Goal: Information Seeking & Learning: Learn about a topic

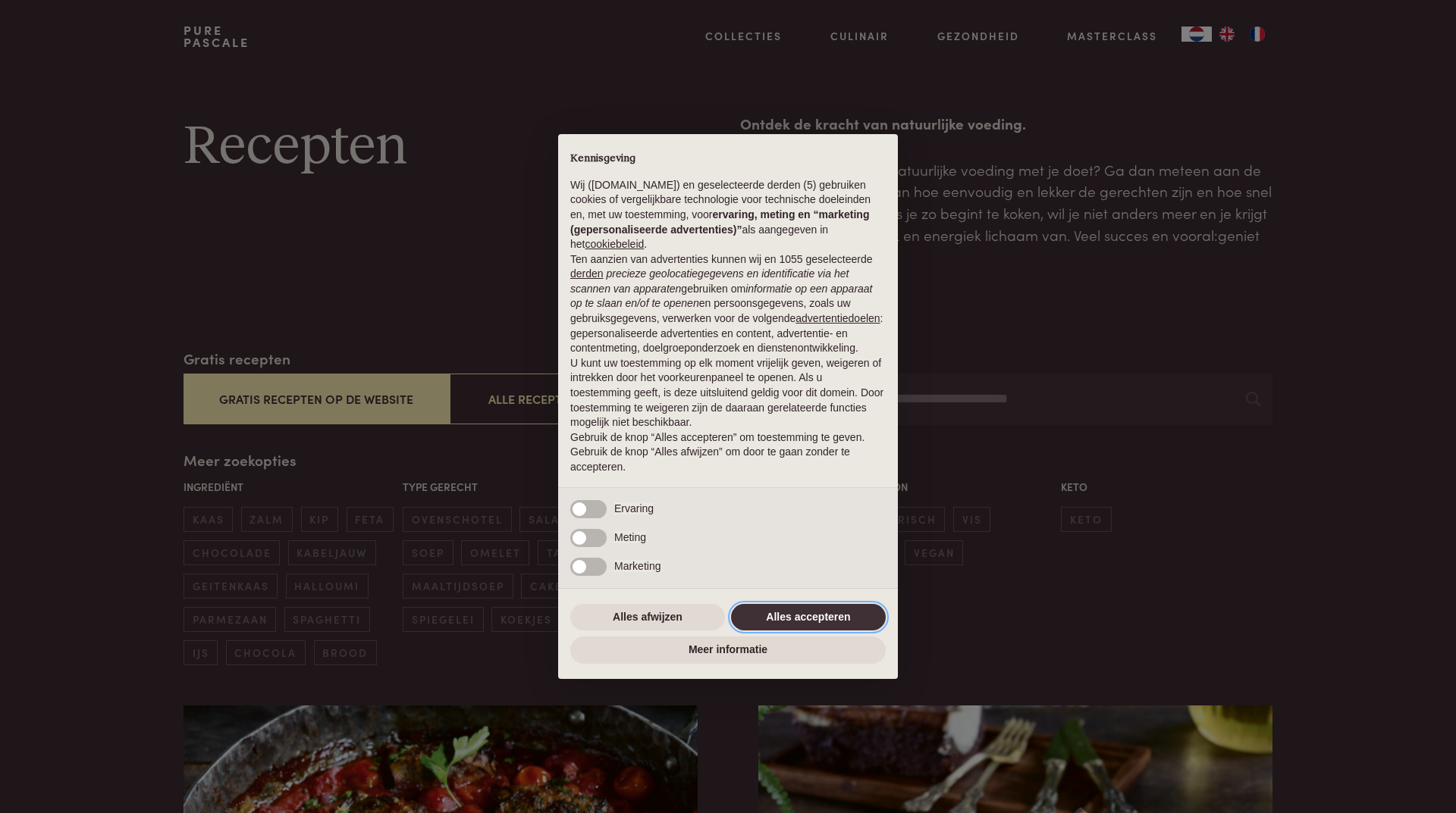
drag, startPoint x: 783, startPoint y: 618, endPoint x: 785, endPoint y: 611, distance: 7.3
click at [783, 616] on button "Alles accepteren" at bounding box center [807, 618] width 154 height 27
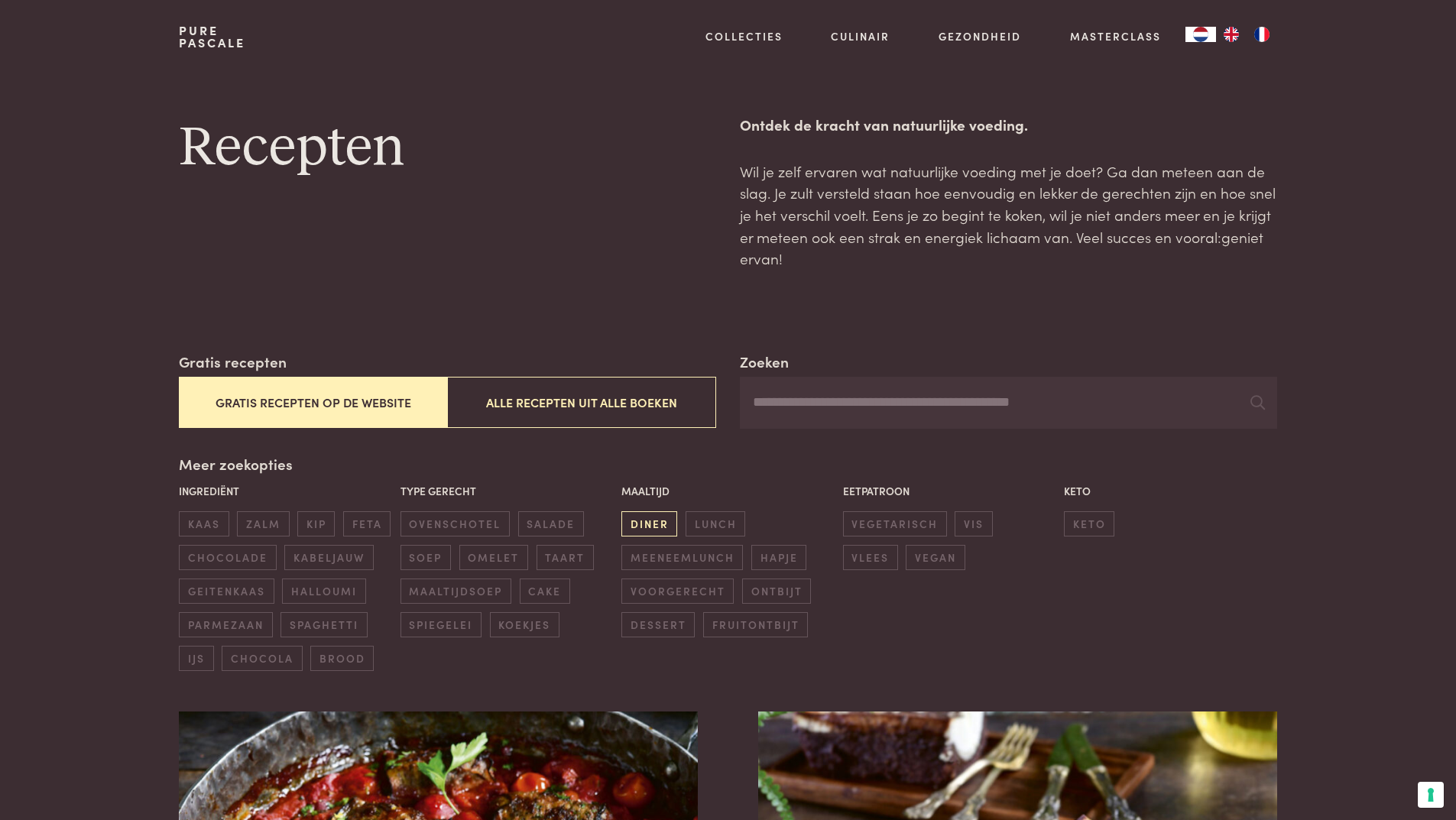
click at [655, 528] on span "diner" at bounding box center [648, 523] width 56 height 25
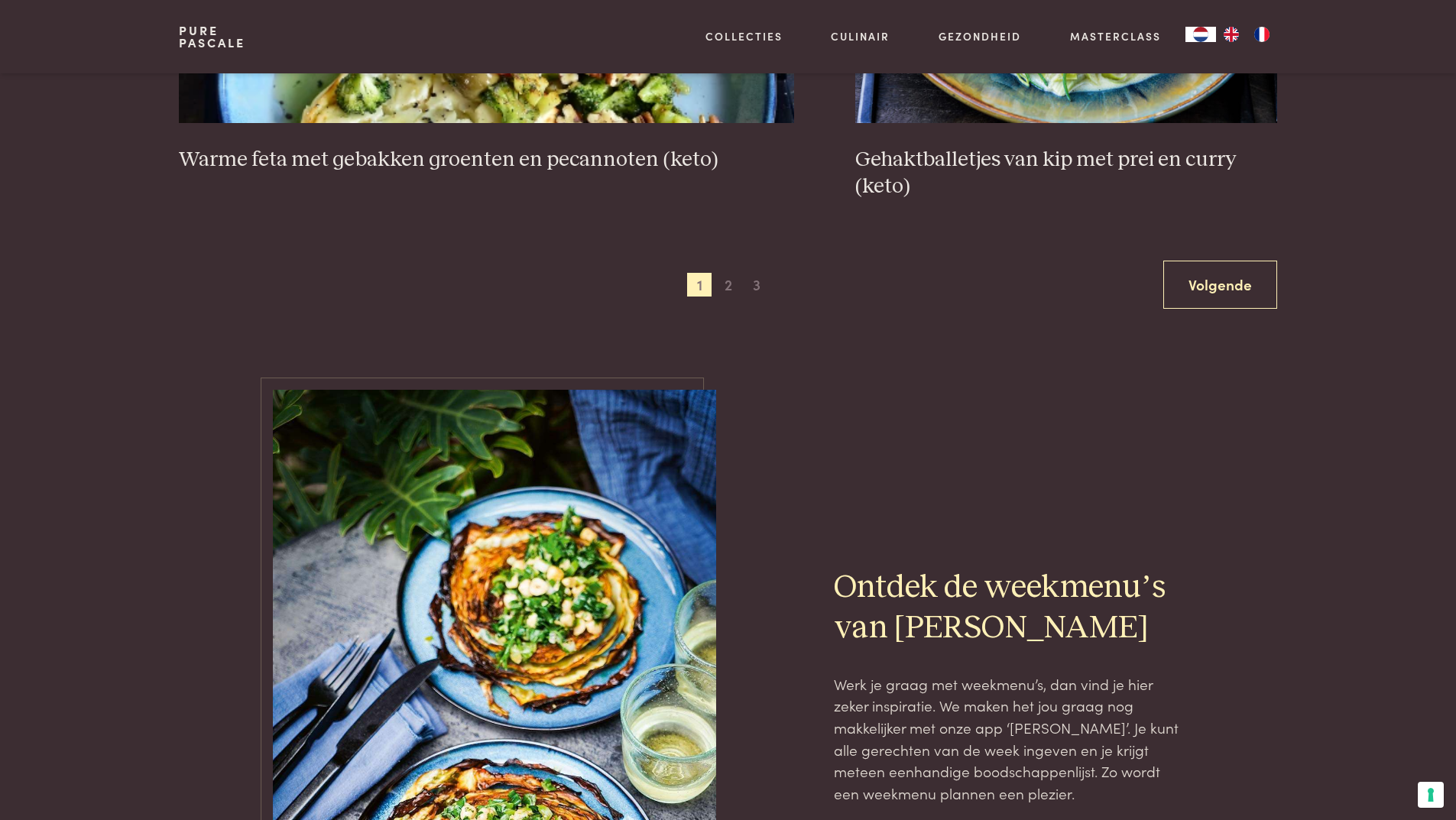
scroll to position [3027, 0]
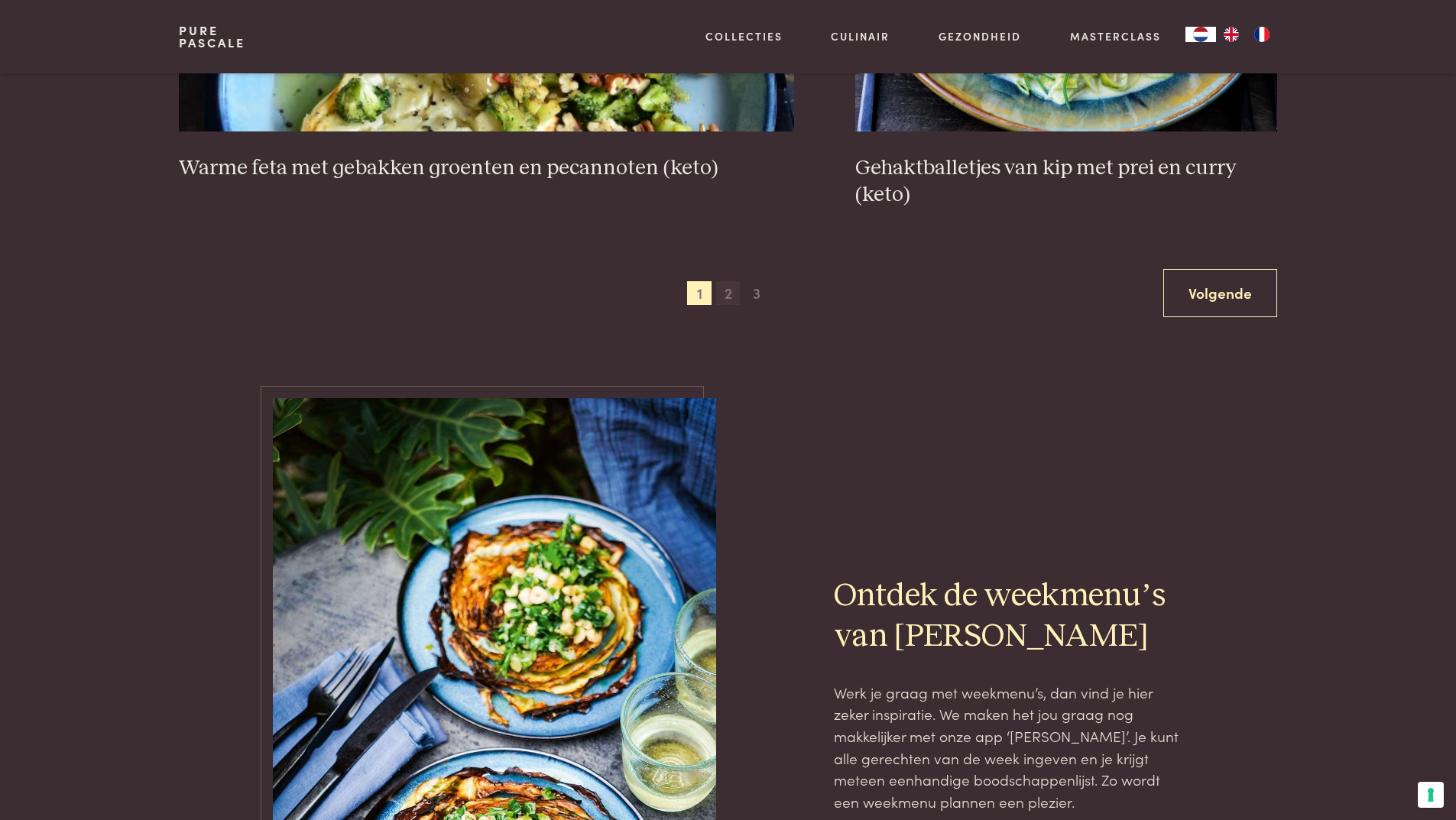
click at [732, 292] on span "2" at bounding box center [728, 293] width 24 height 24
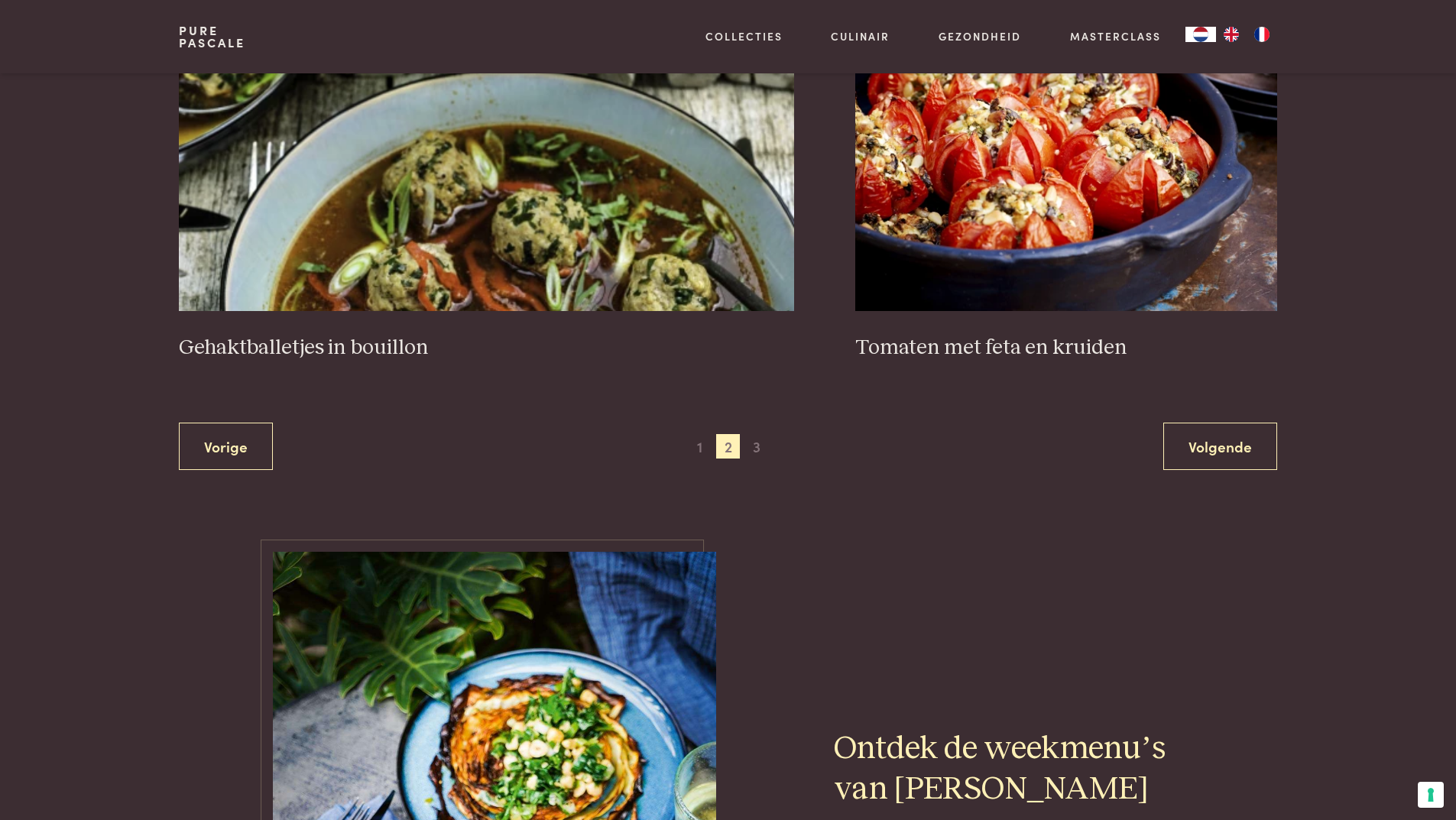
scroll to position [2874, 0]
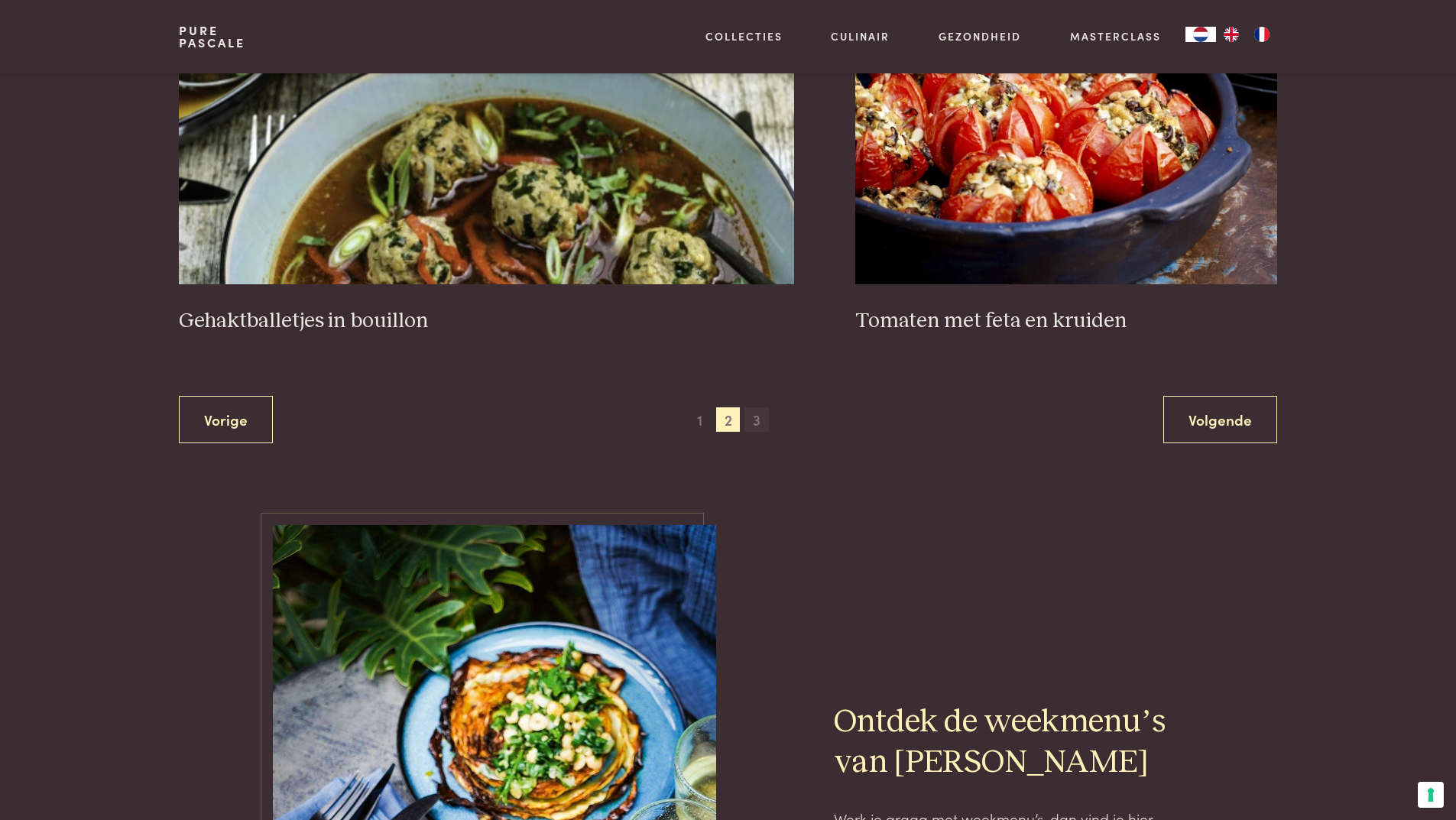
click at [766, 422] on span "3" at bounding box center [756, 420] width 24 height 24
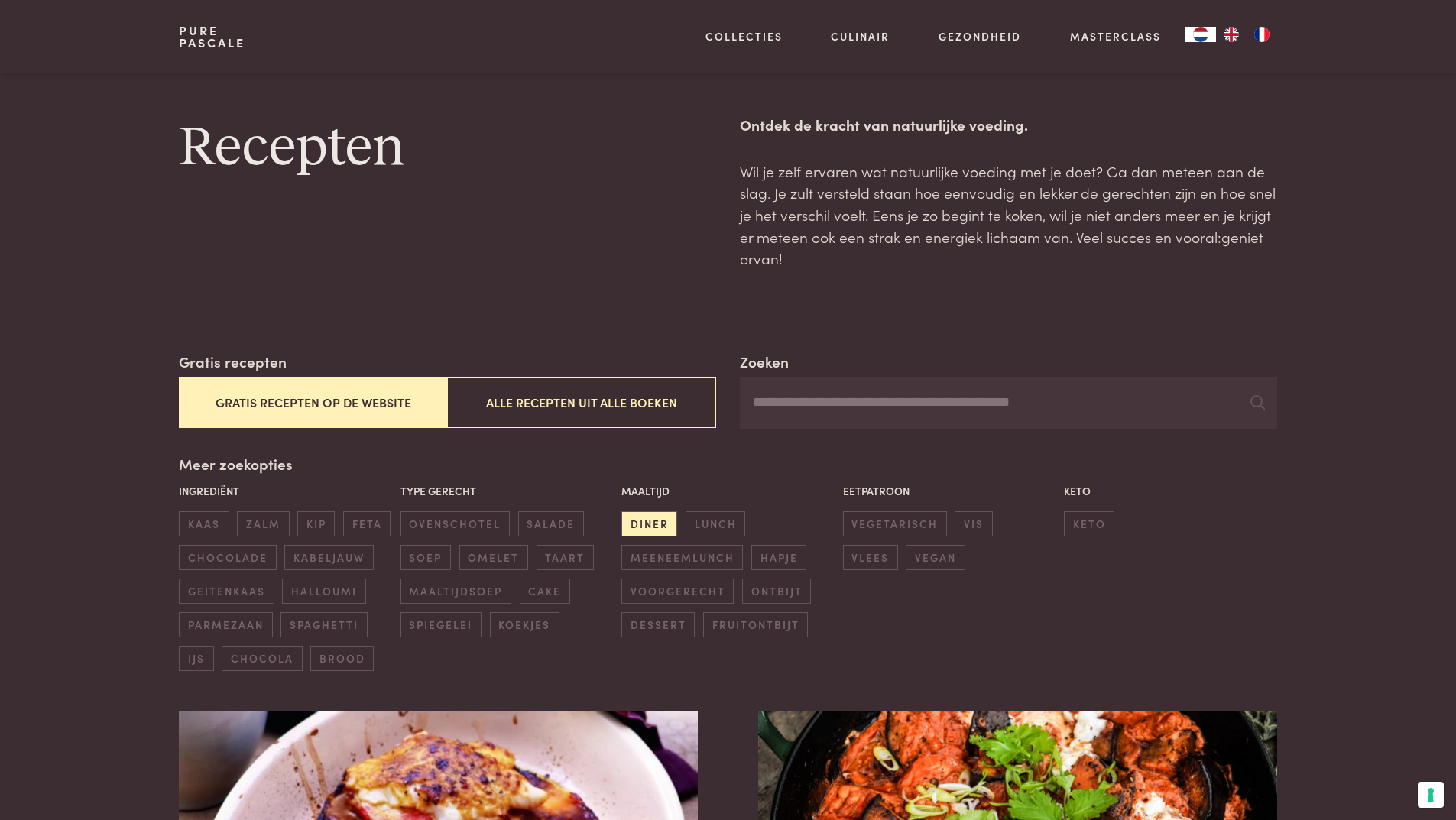
scroll to position [901, 0]
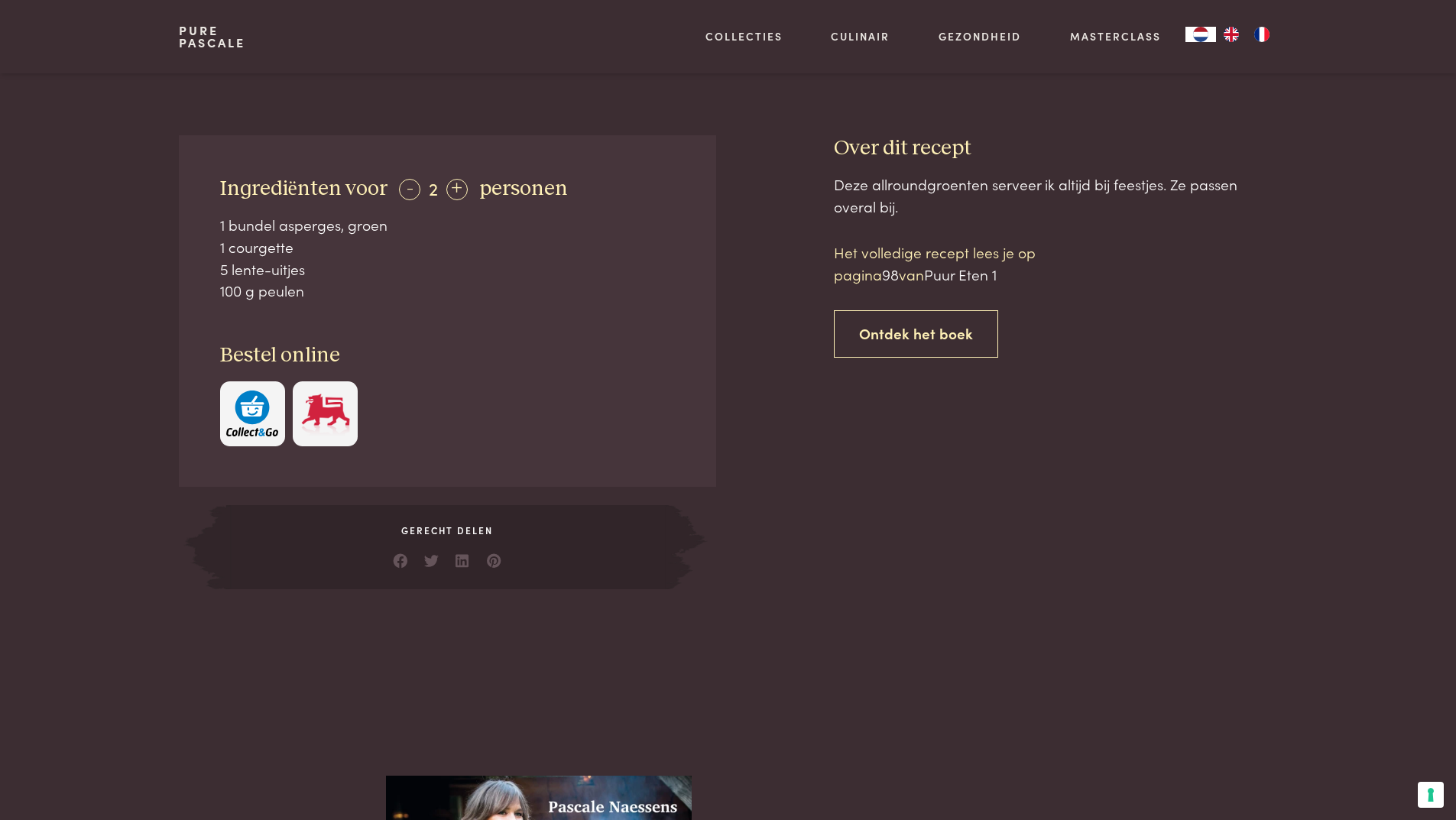
scroll to position [459, 0]
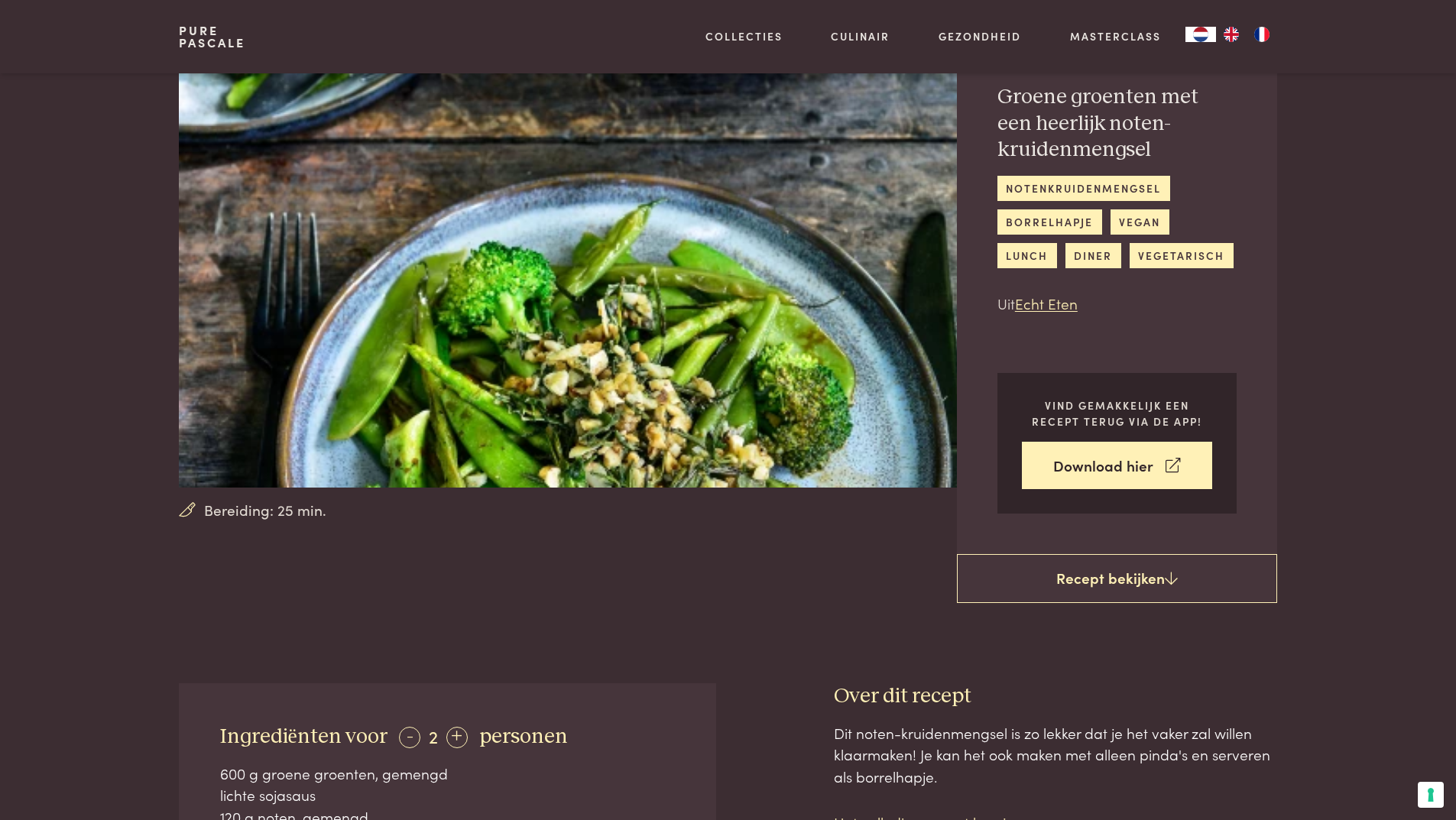
scroll to position [230, 0]
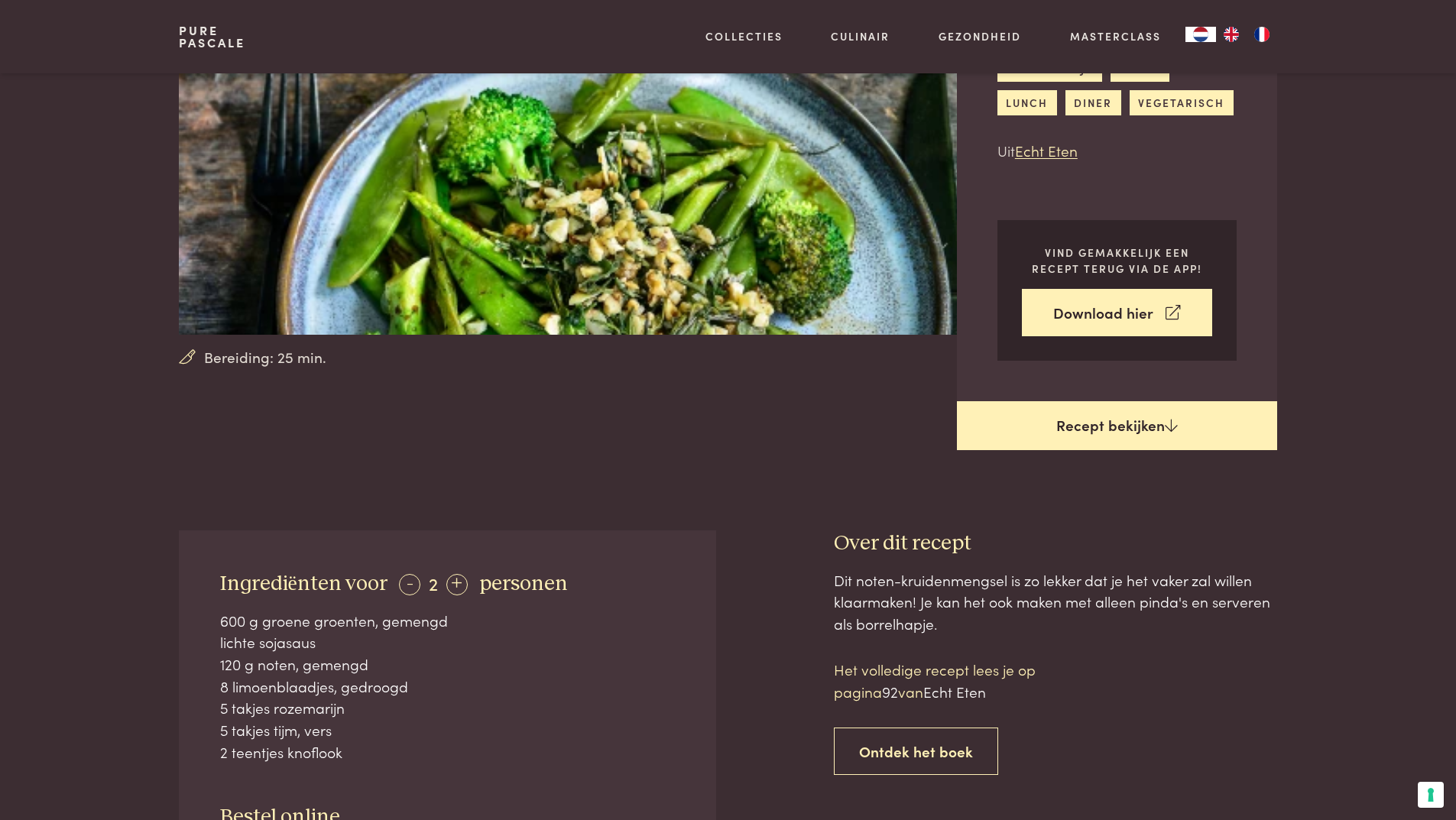
click at [1168, 420] on icon at bounding box center [1170, 425] width 13 height 15
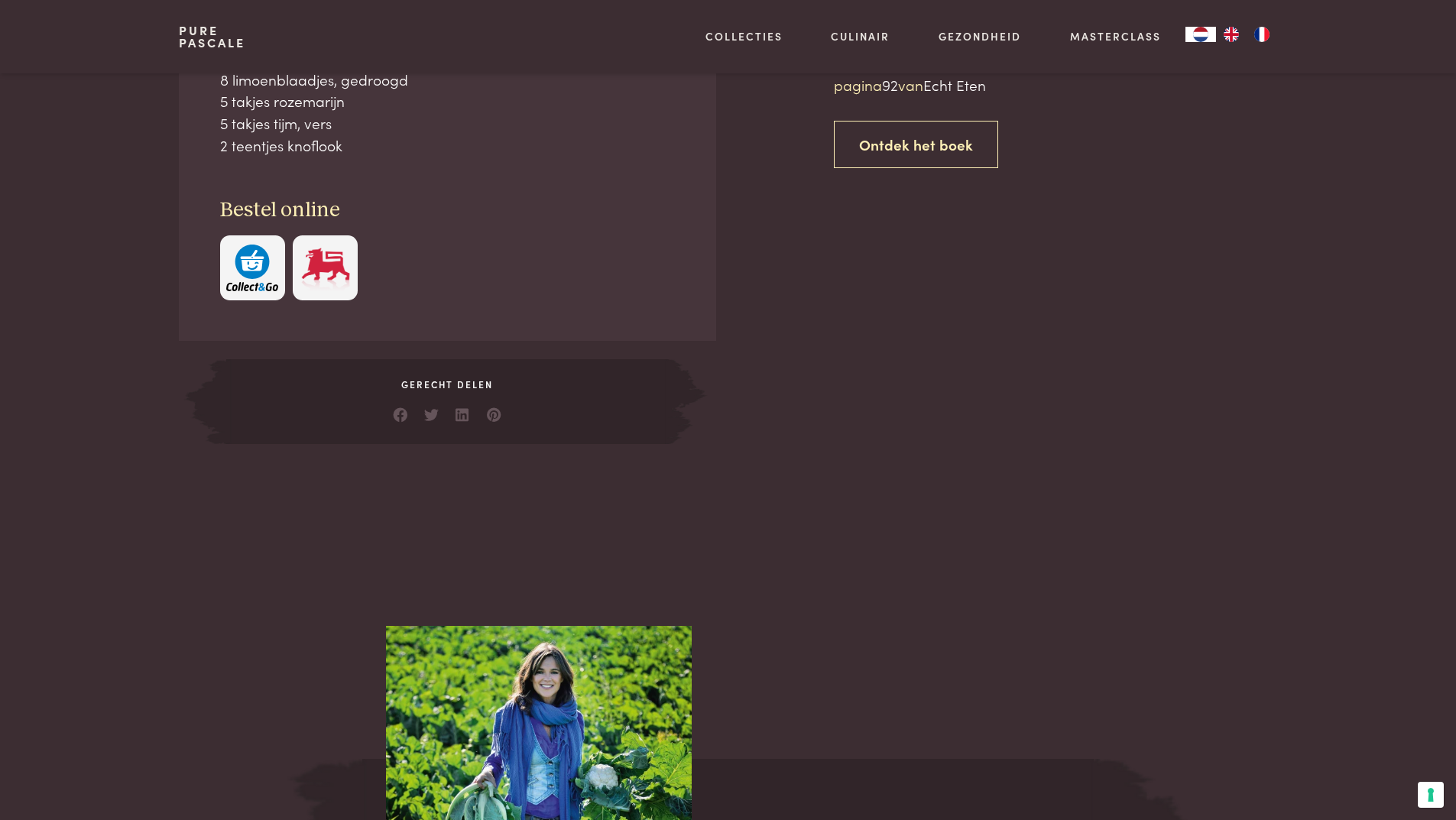
scroll to position [531, 0]
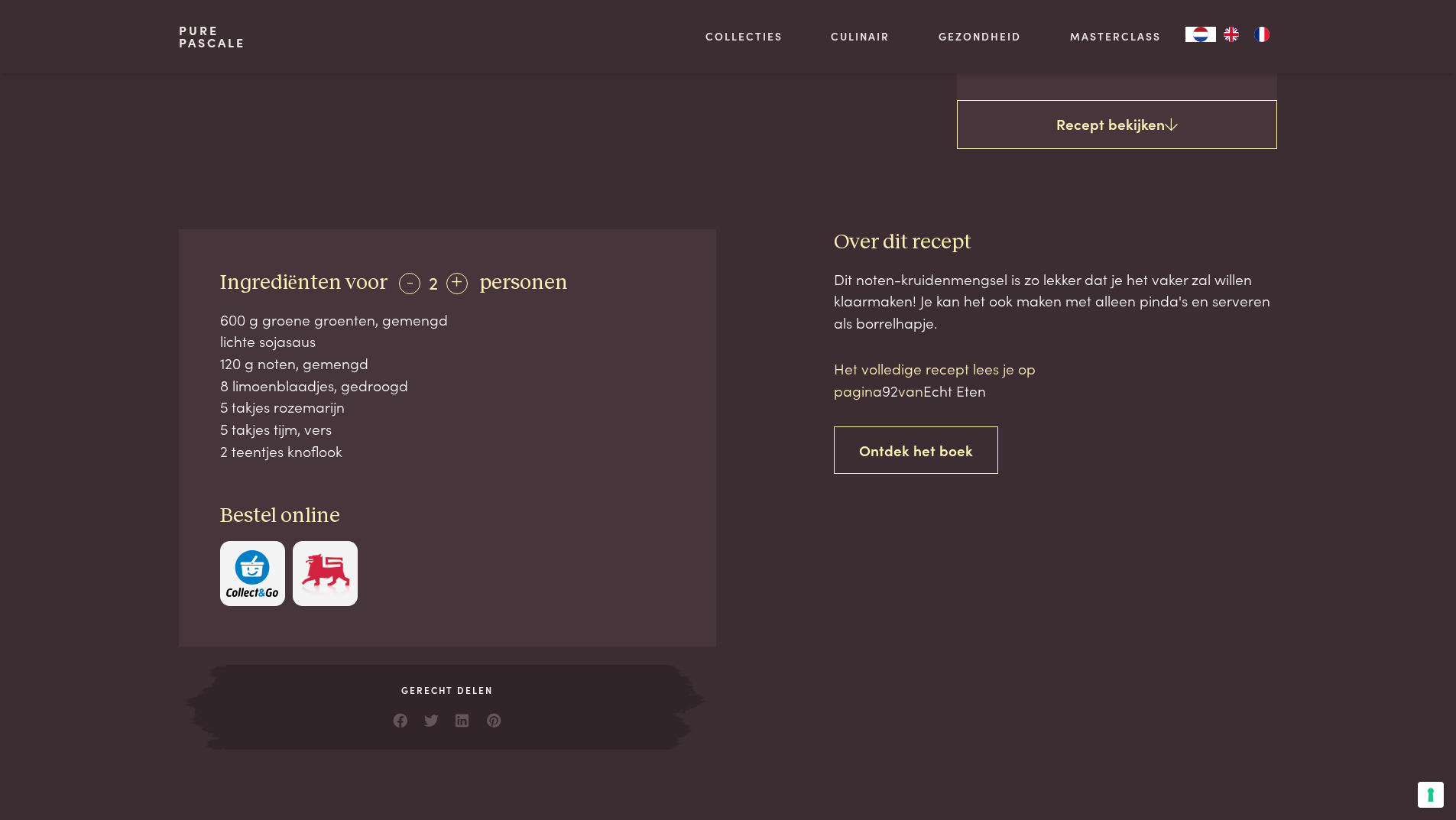
scroll to position [760, 0]
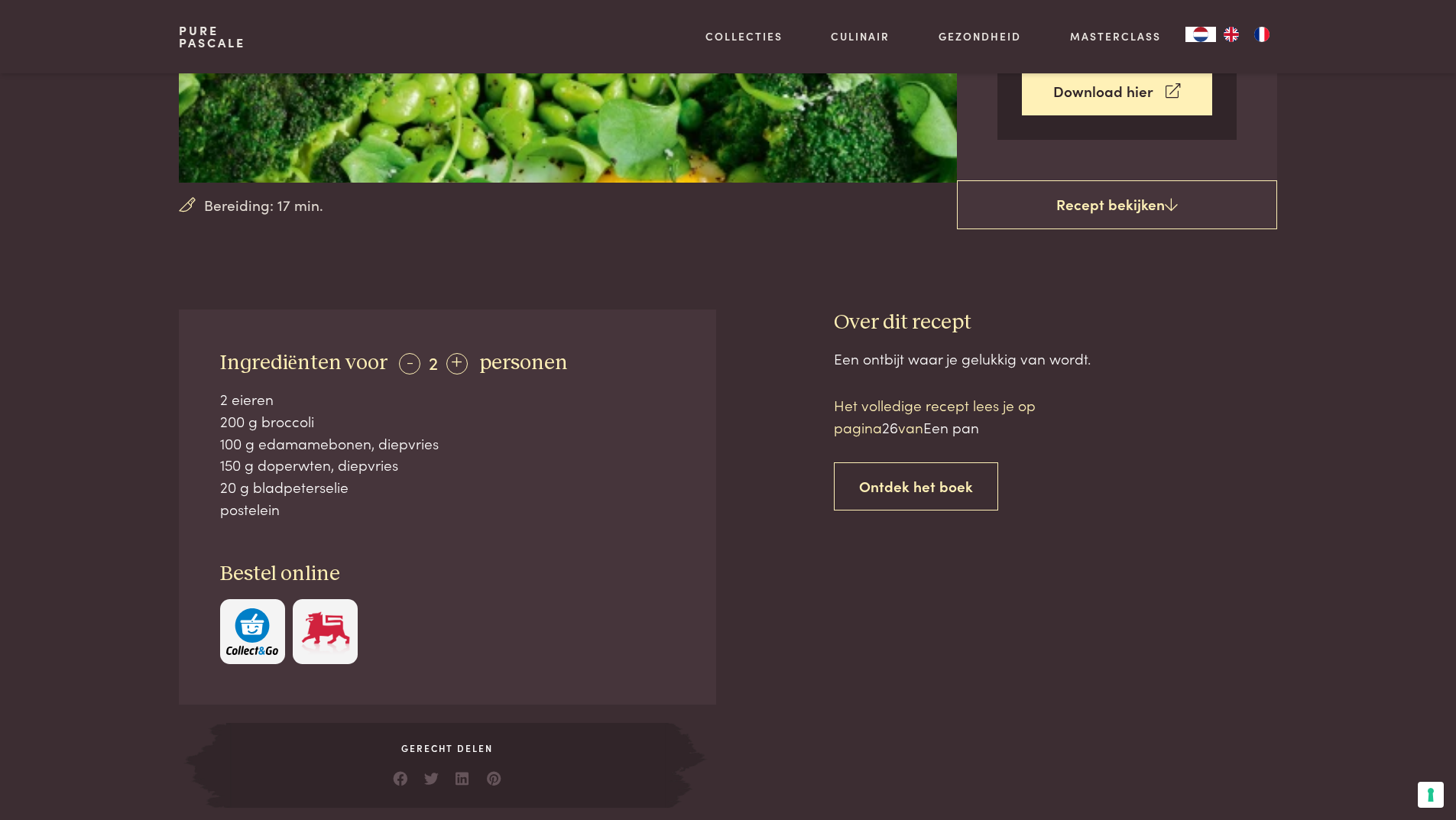
scroll to position [382, 0]
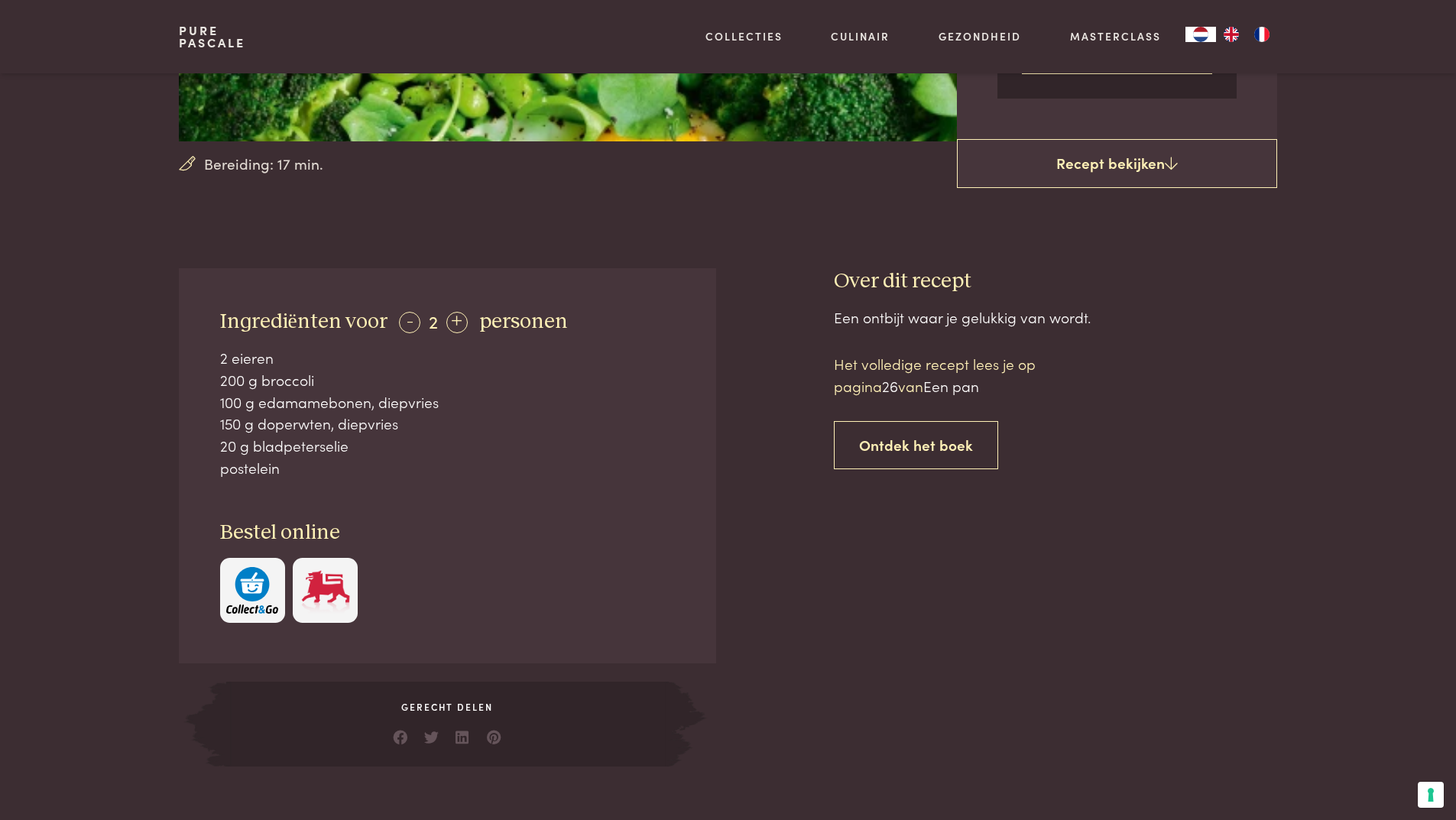
scroll to position [230, 0]
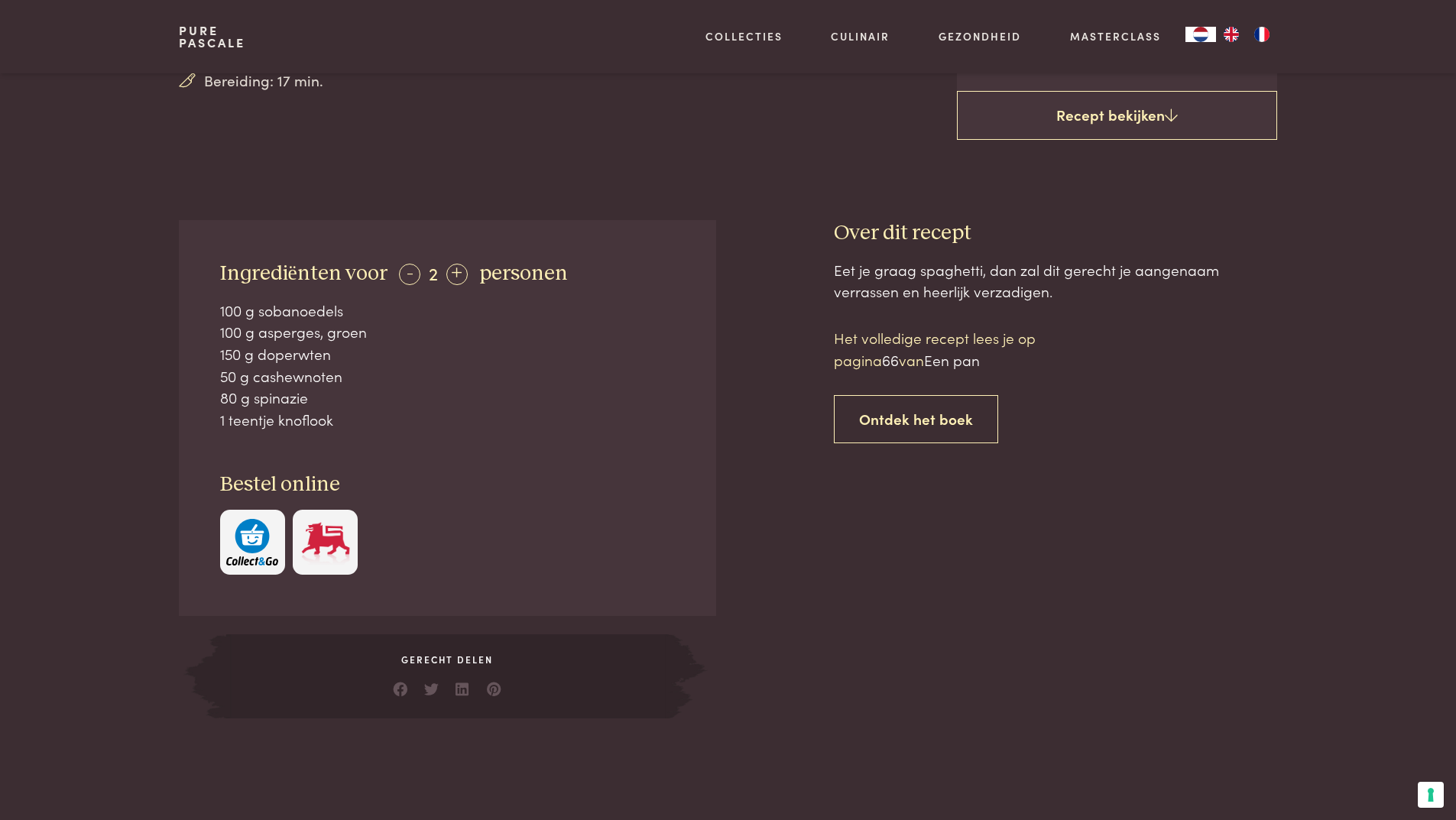
scroll to position [535, 0]
